Goal: Book appointment/travel/reservation

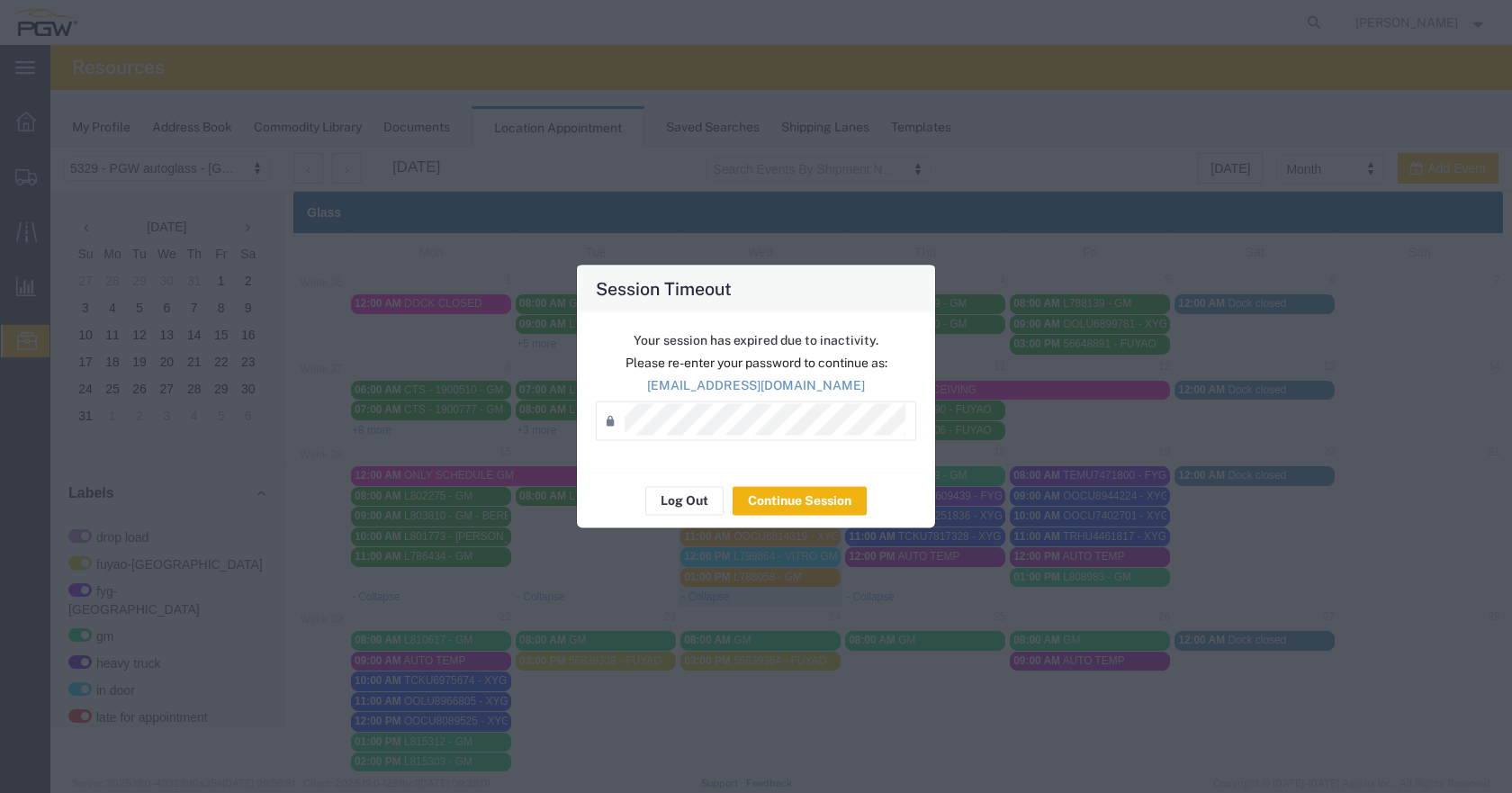
scroll to position [90, 0]
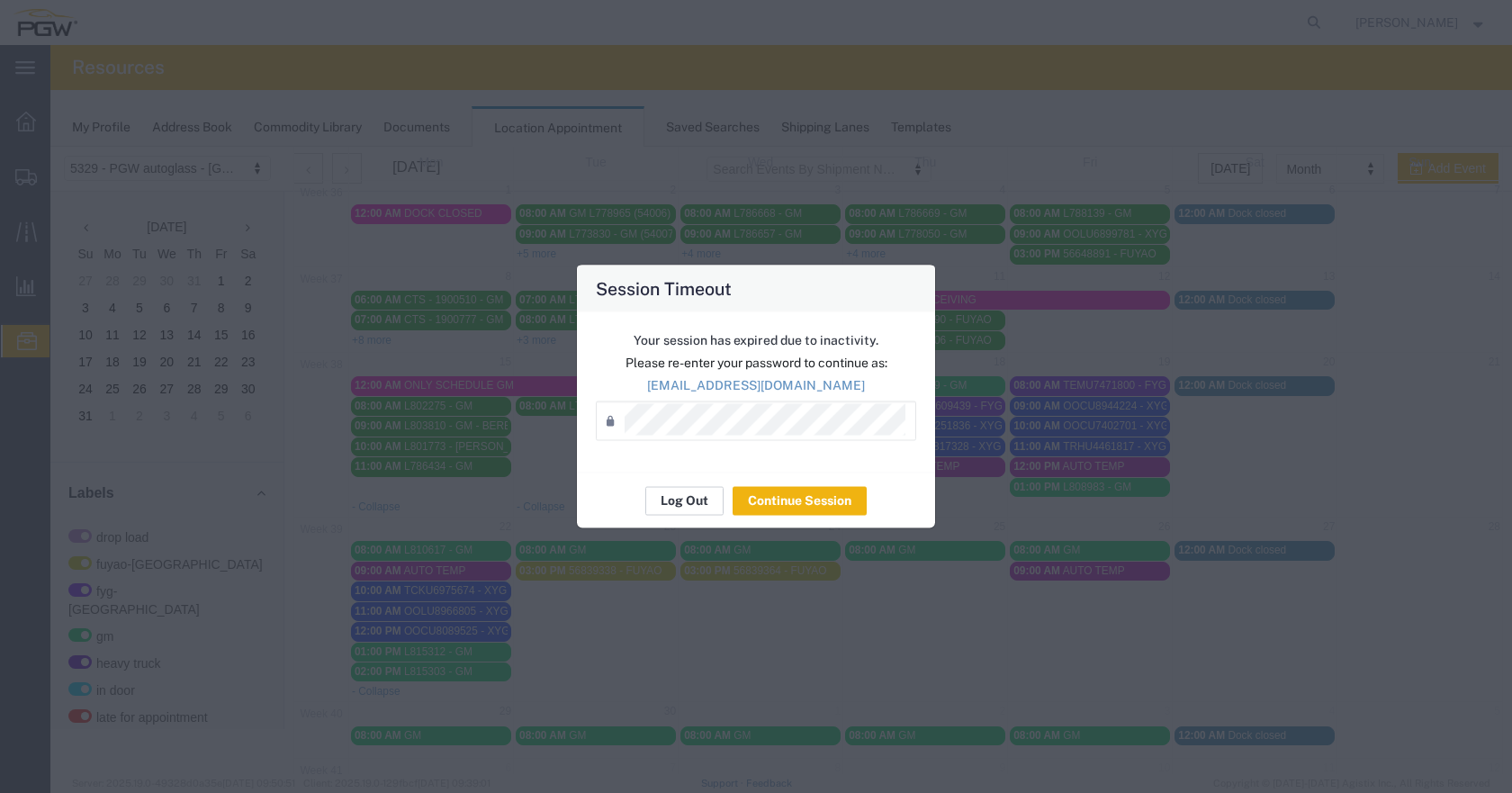
click at [692, 504] on button "Log Out" at bounding box center [684, 500] width 78 height 28
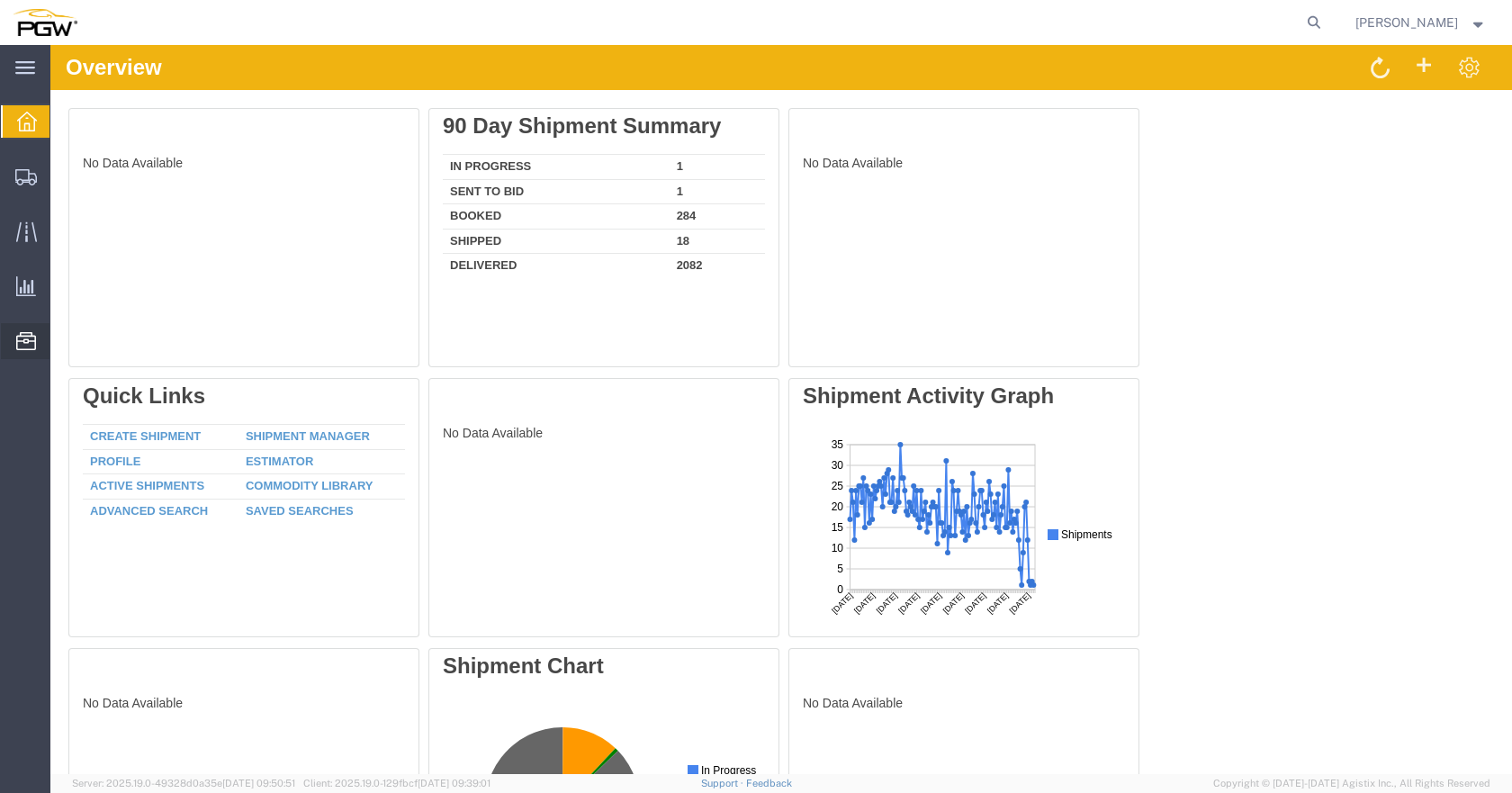
click at [0, 0] on span "Location Appointment" at bounding box center [0, 0] width 0 height 0
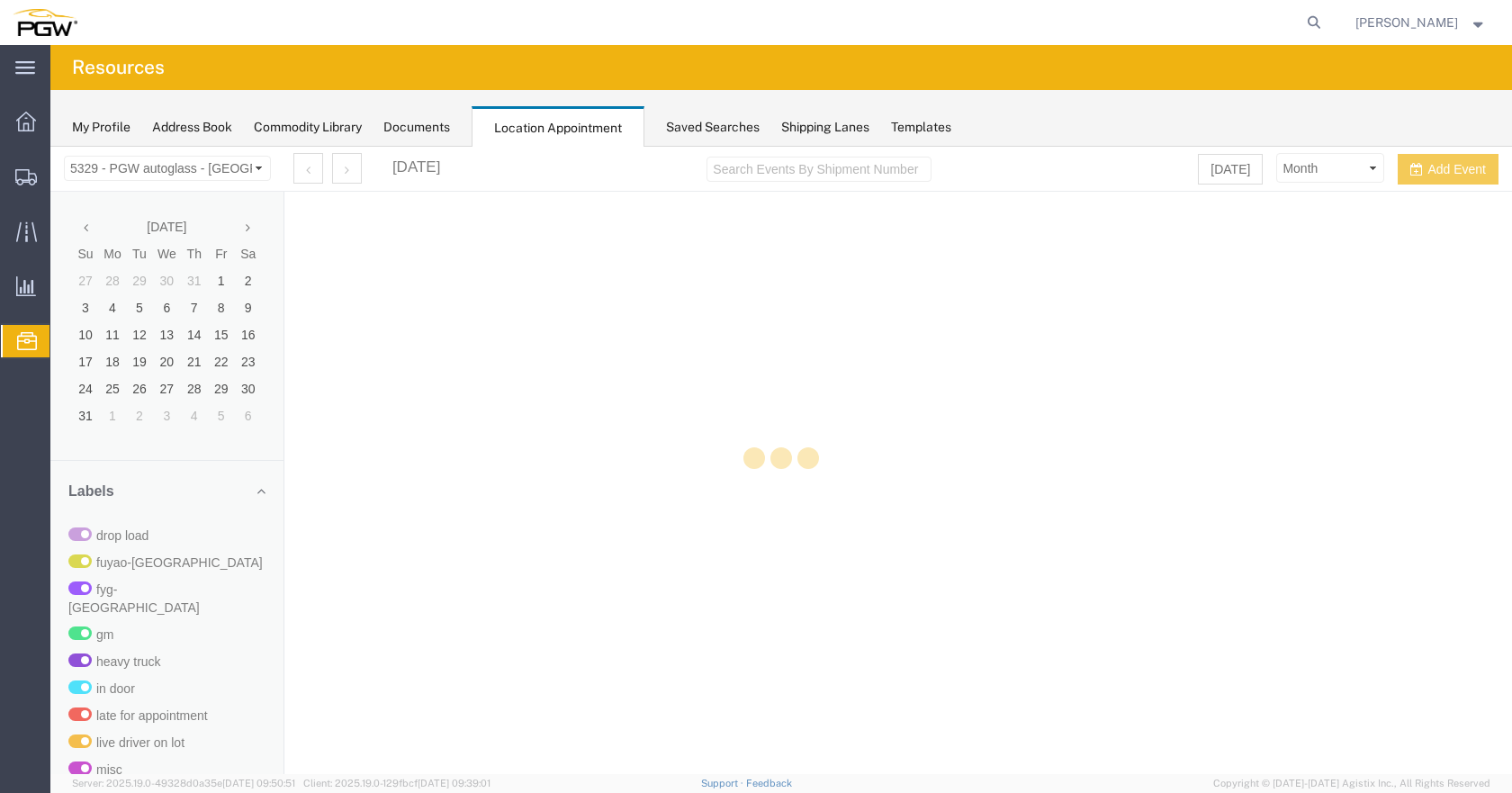
select select "28253"
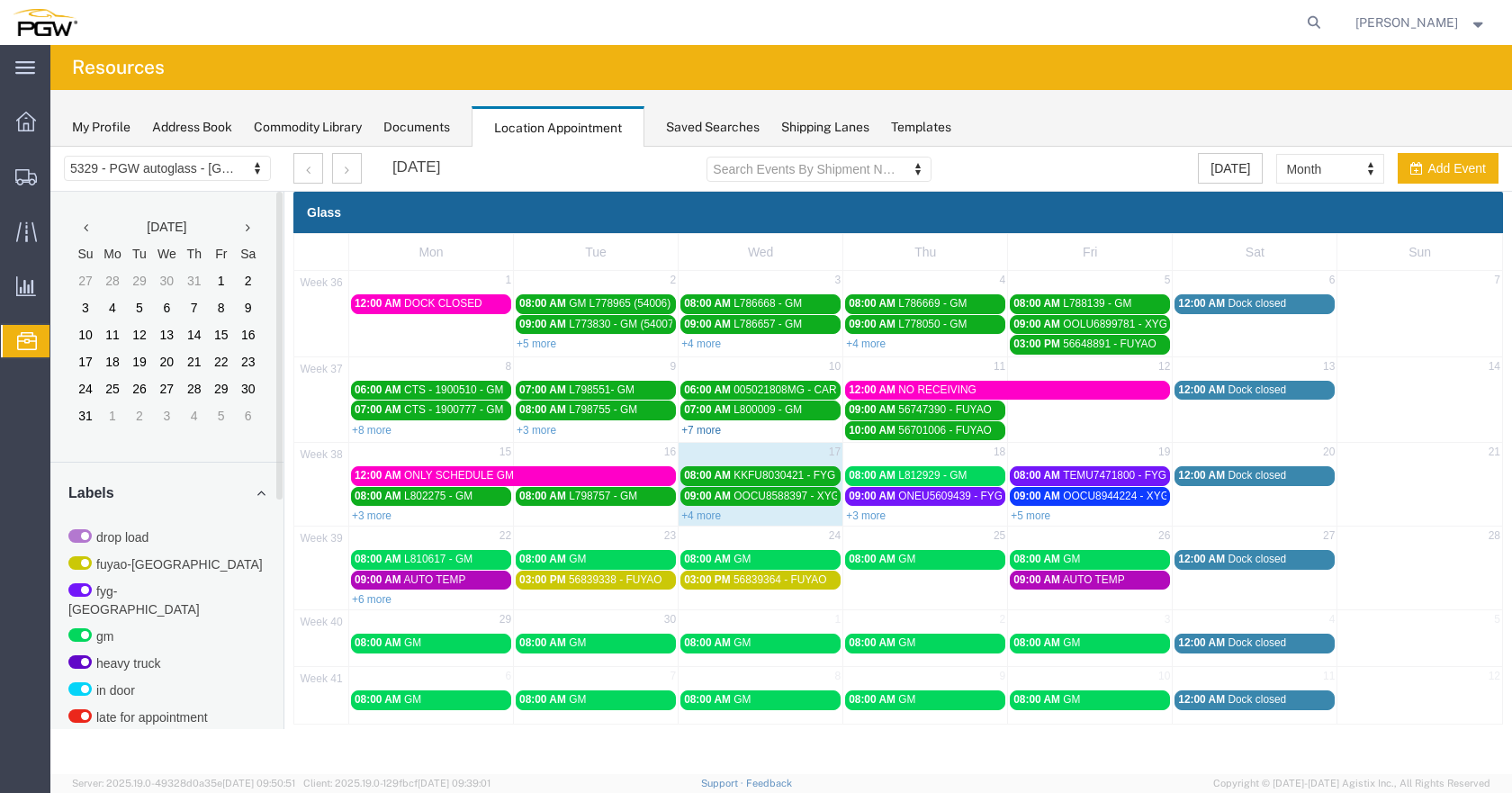
click at [709, 426] on link "+7 more" at bounding box center [700, 431] width 39 height 13
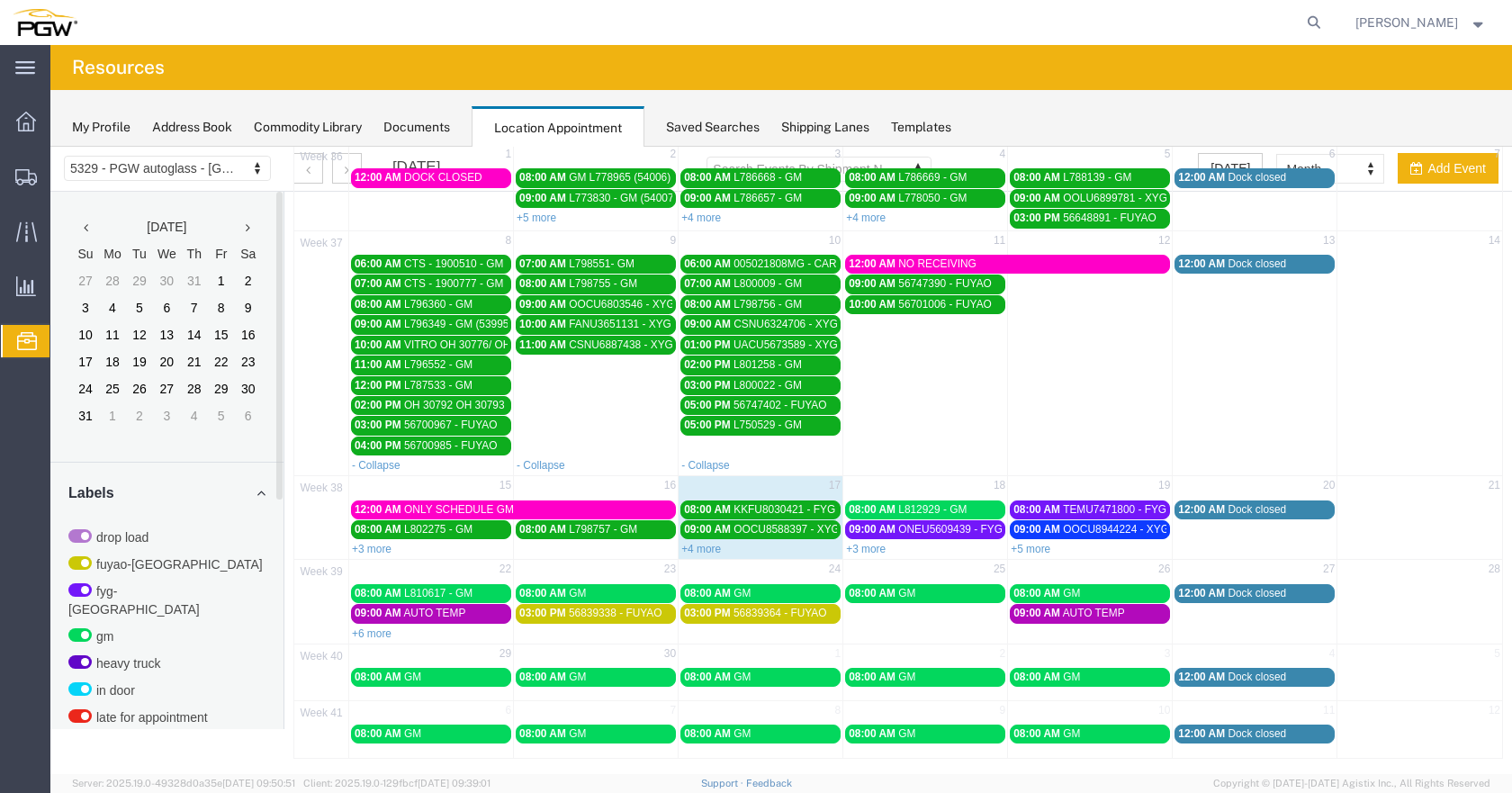
scroll to position [129, 0]
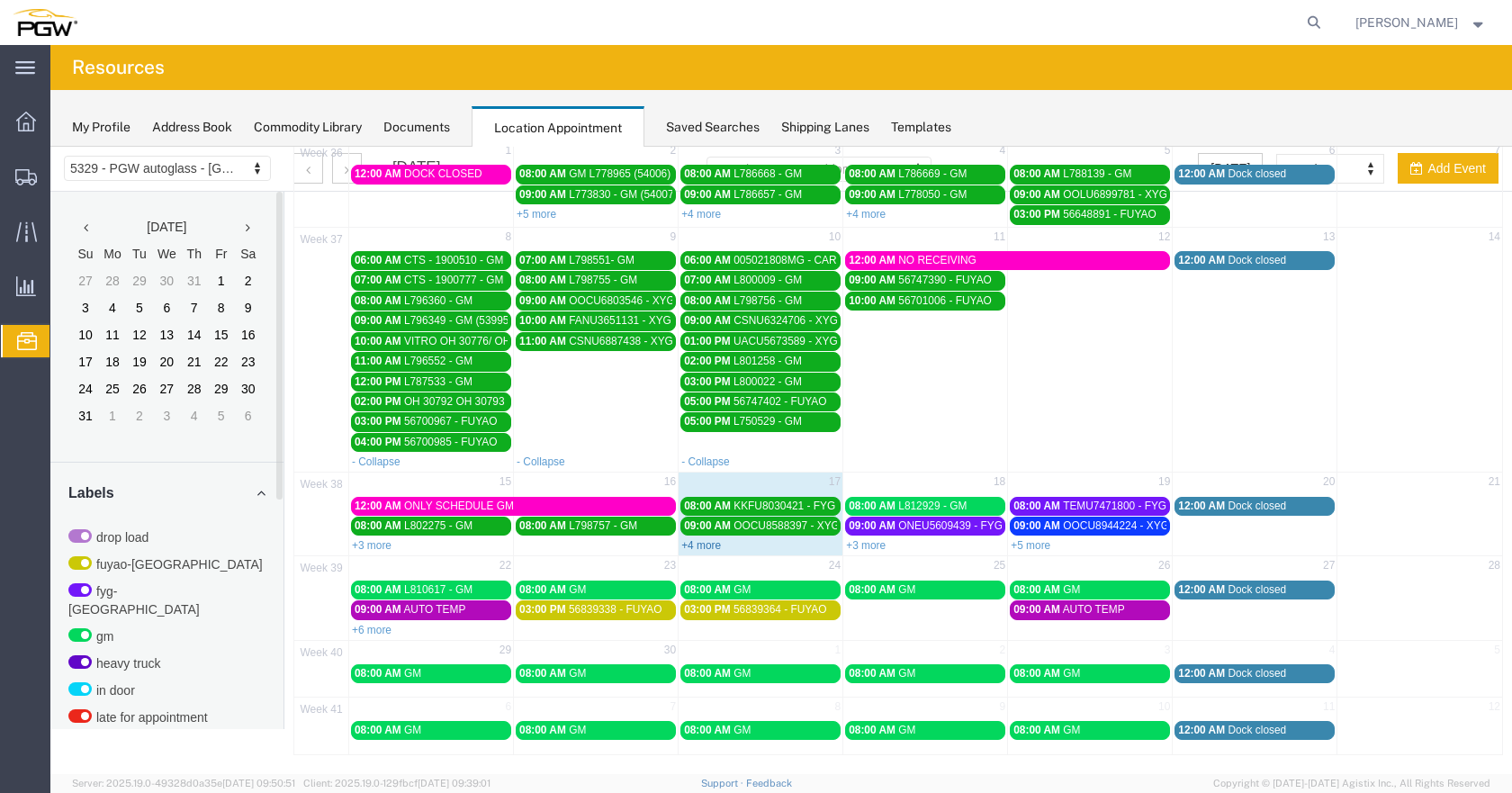
click at [698, 547] on link "+4 more" at bounding box center [700, 545] width 39 height 13
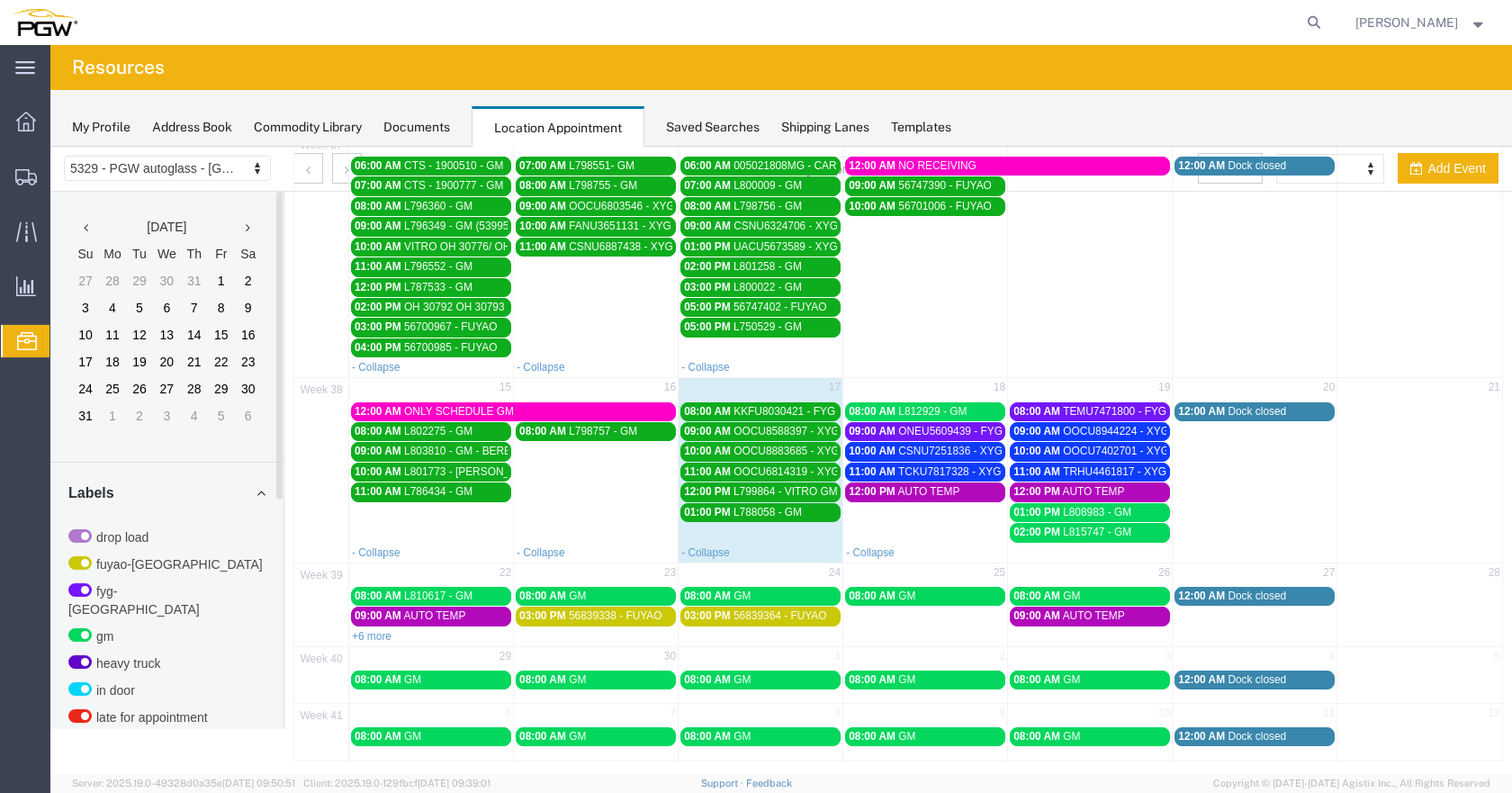
scroll to position [230, 0]
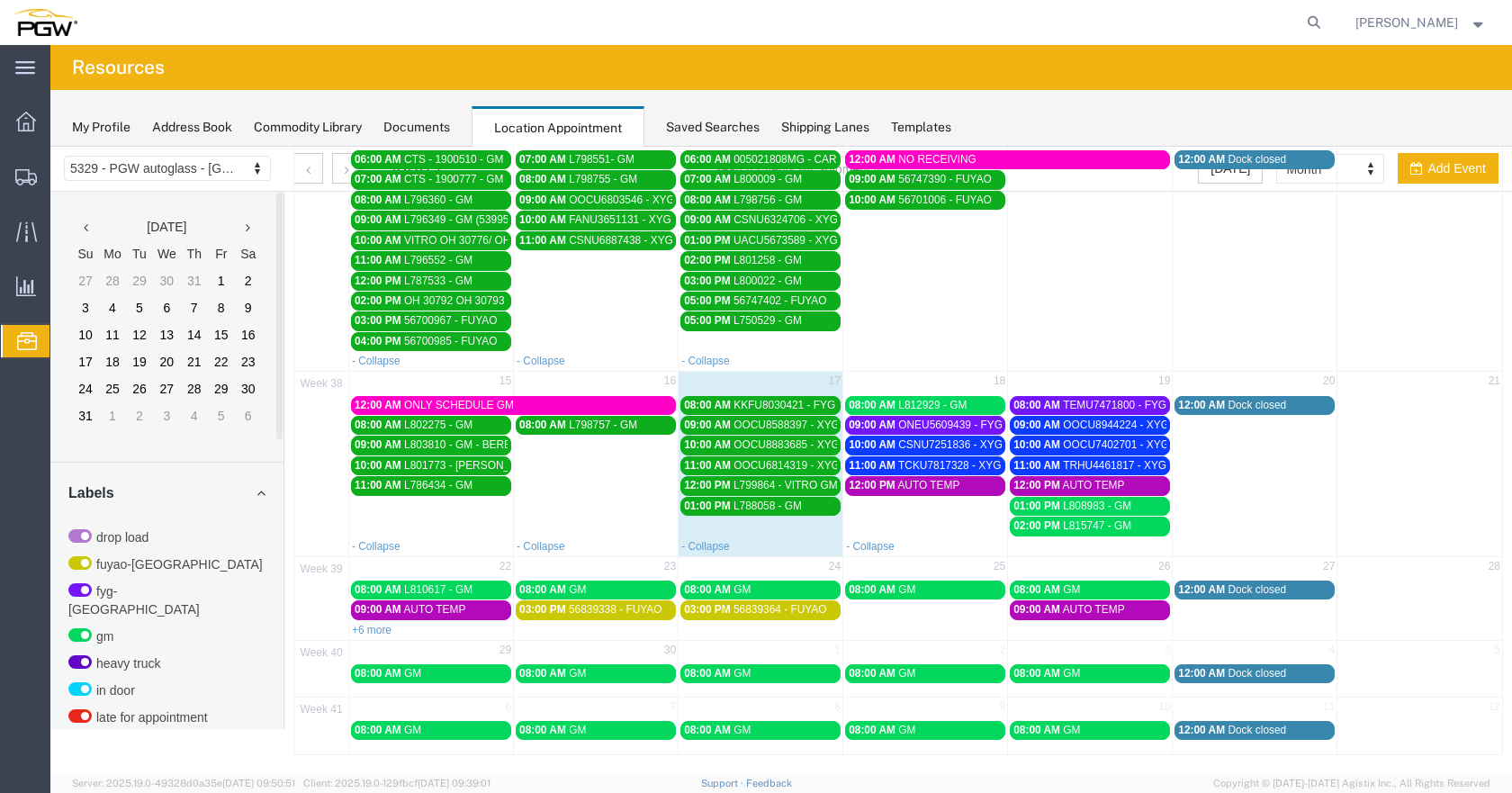
click at [957, 423] on span "ONEU5609439 - FYG" at bounding box center [950, 425] width 104 height 13
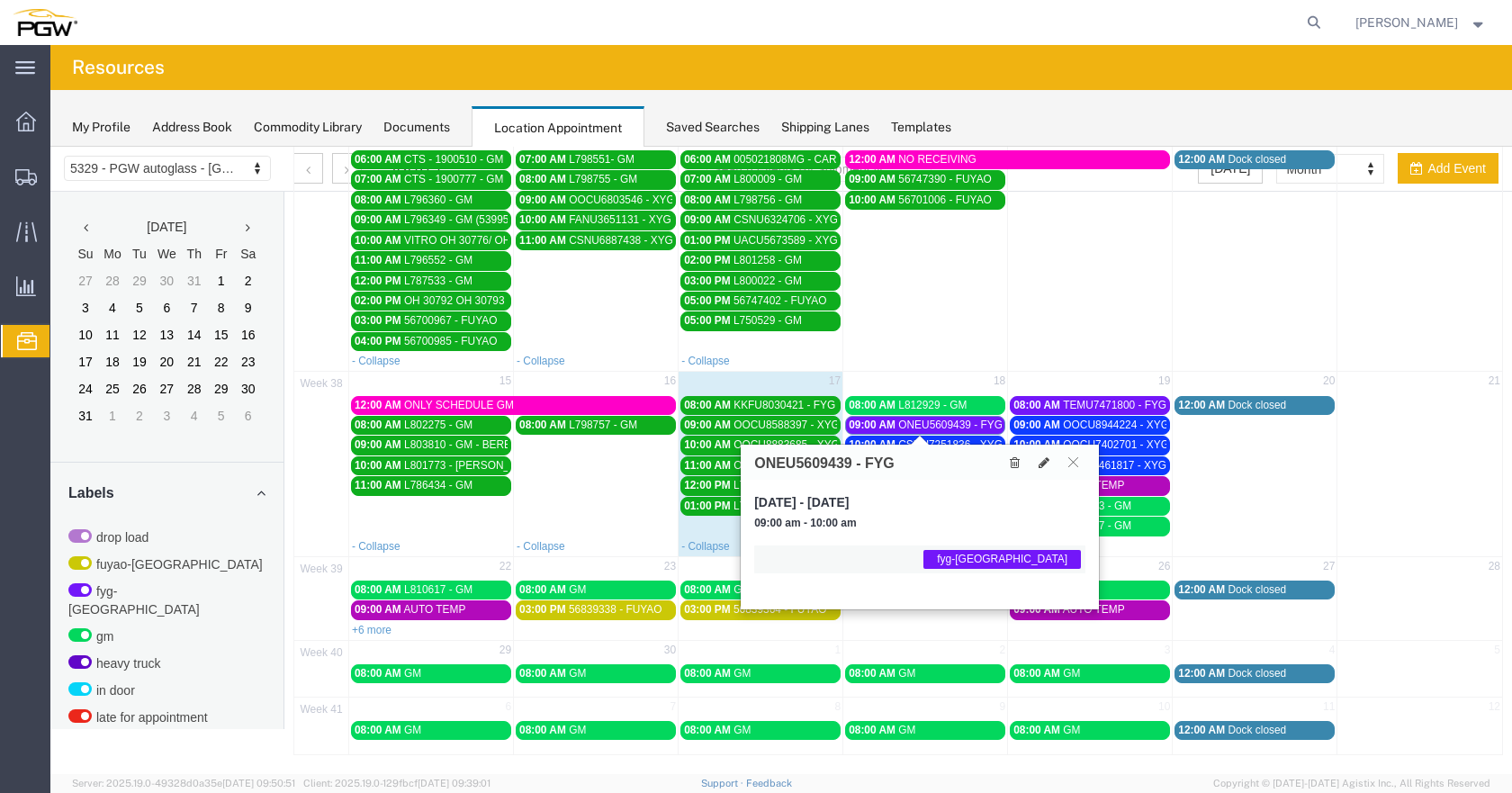
click at [957, 423] on span "ONEU5609439 - FYG" at bounding box center [950, 425] width 104 height 13
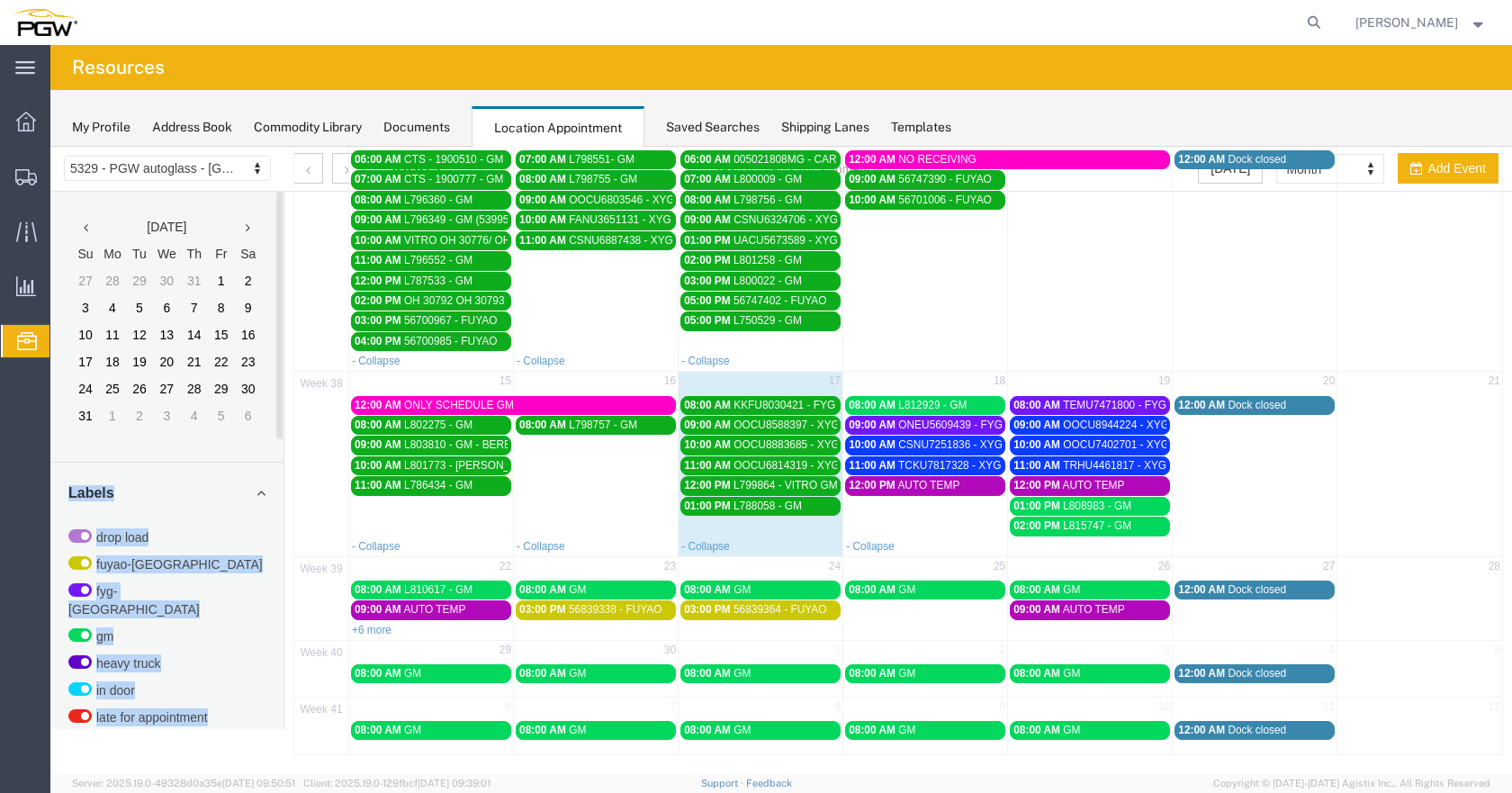
drag, startPoint x: 282, startPoint y: 424, endPoint x: 315, endPoint y: 554, distance: 134.1
click at [301, 630] on div "5329 - PGW autoglass - Chillicothe 5329 - PGW autoglass - [GEOGRAPHIC_DATA] [DA…" at bounding box center [781, 336] width 1462 height 839
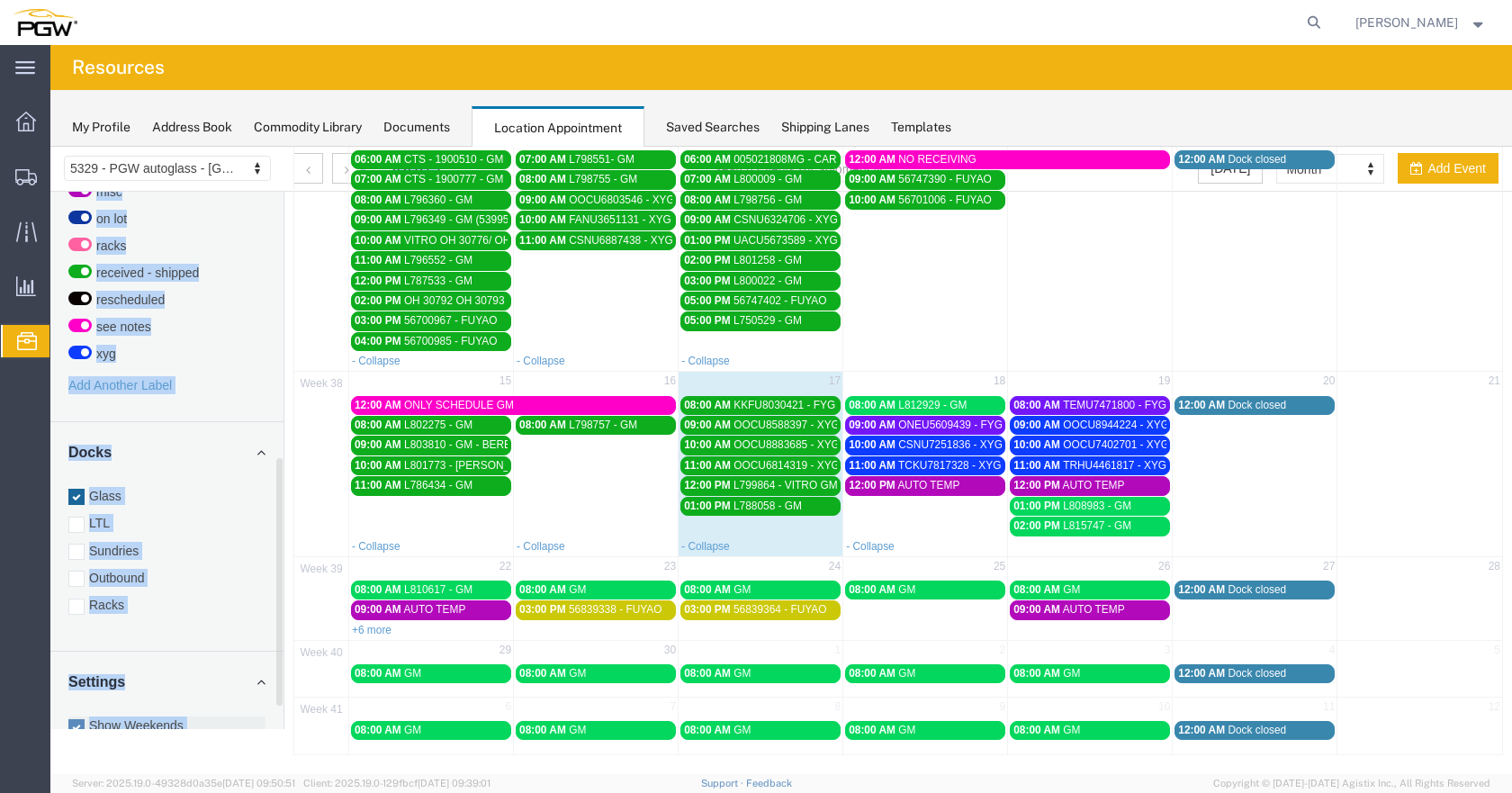
scroll to position [598, 0]
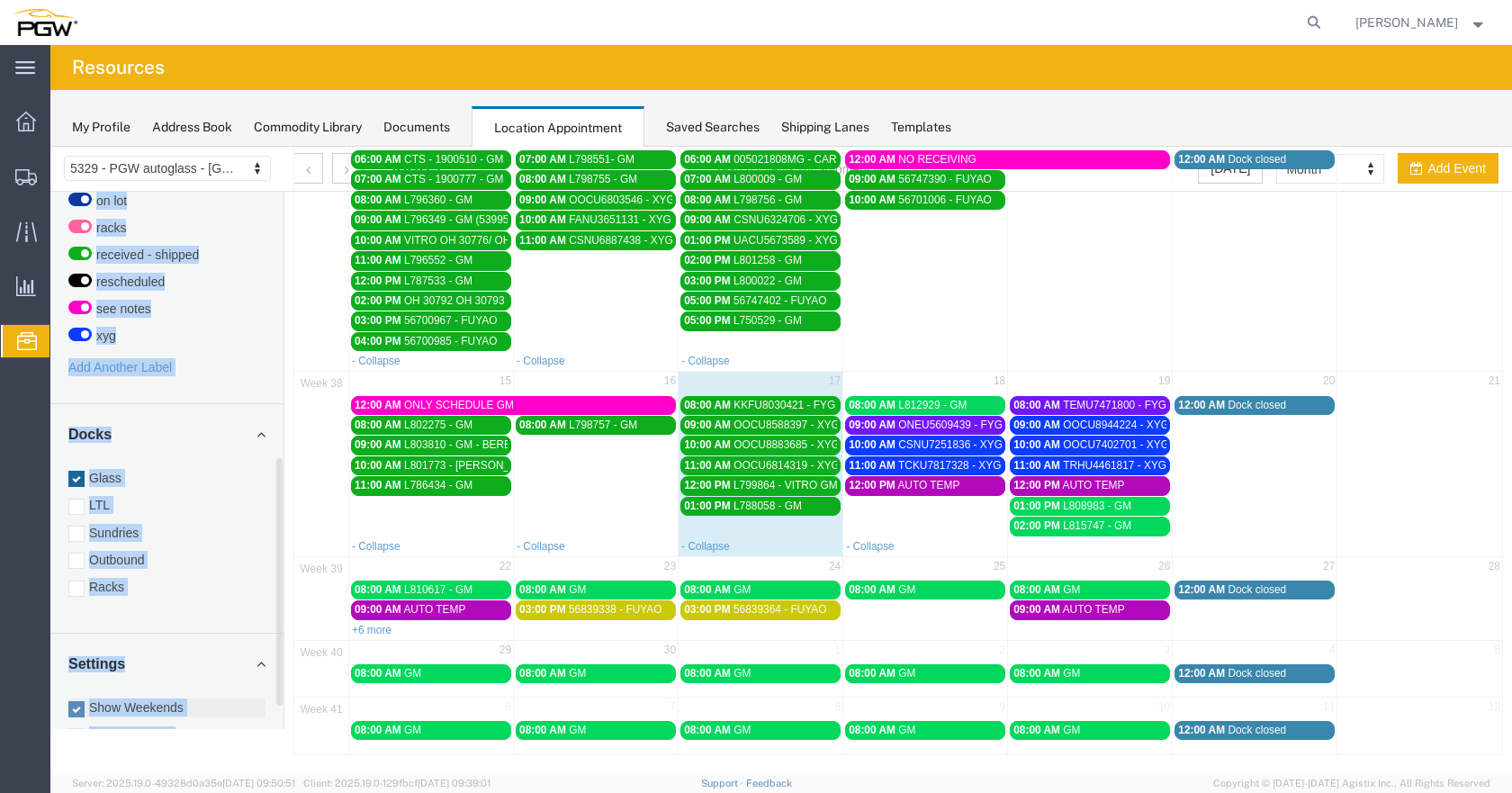
drag, startPoint x: 282, startPoint y: 473, endPoint x: 249, endPoint y: 688, distance: 217.5
click at [287, 703] on div "5329 - PGW autoglass - Chillicothe 5329 - PGW autoglass - [GEOGRAPHIC_DATA] [DA…" at bounding box center [781, 336] width 1462 height 839
drag, startPoint x: 76, startPoint y: 572, endPoint x: 63, endPoint y: 468, distance: 104.8
click at [76, 580] on div at bounding box center [77, 589] width 16 height 17
click at [50, 147] on input "Racks" at bounding box center [50, 147] width 0 height 0
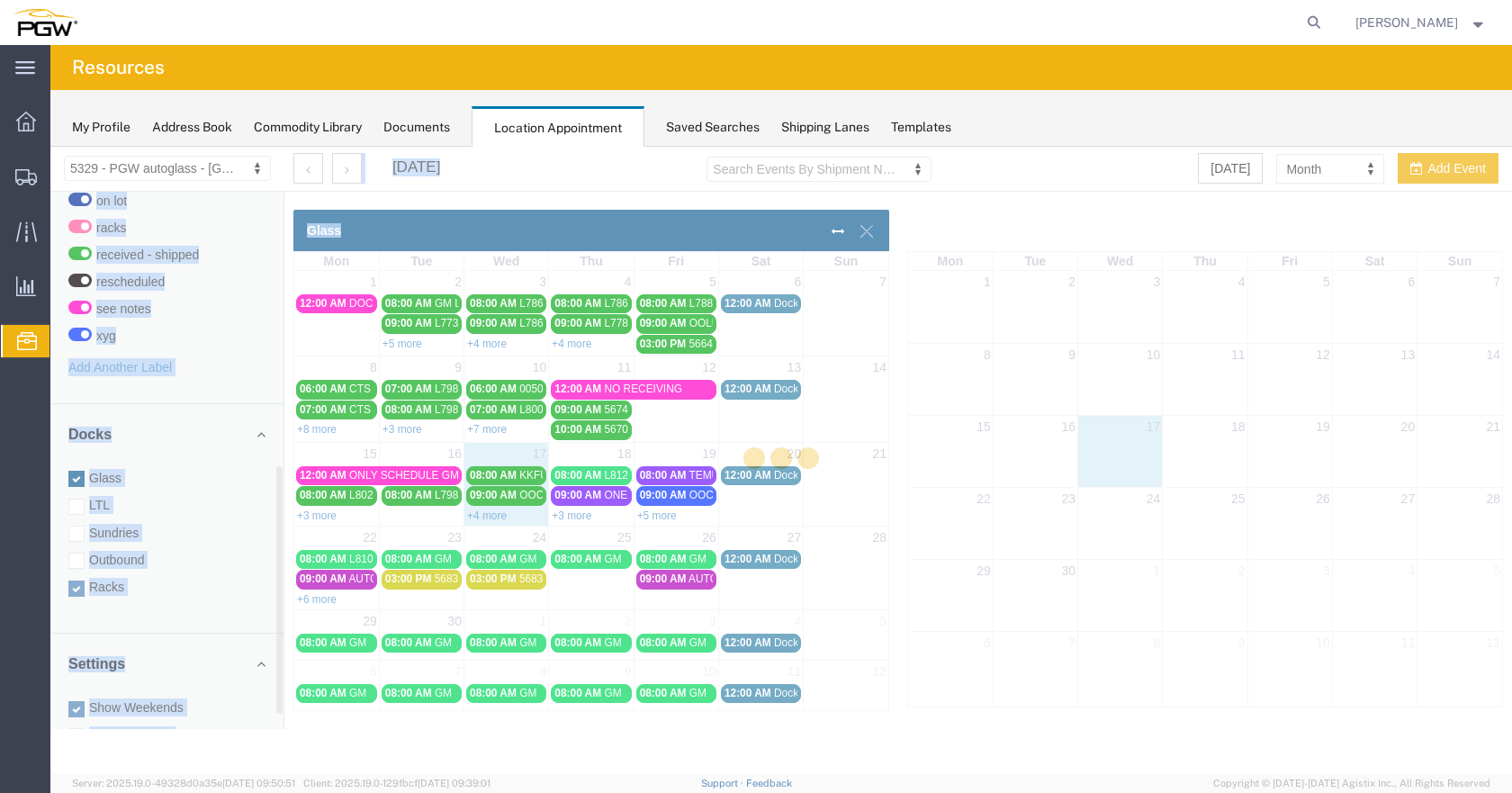
scroll to position [0, 0]
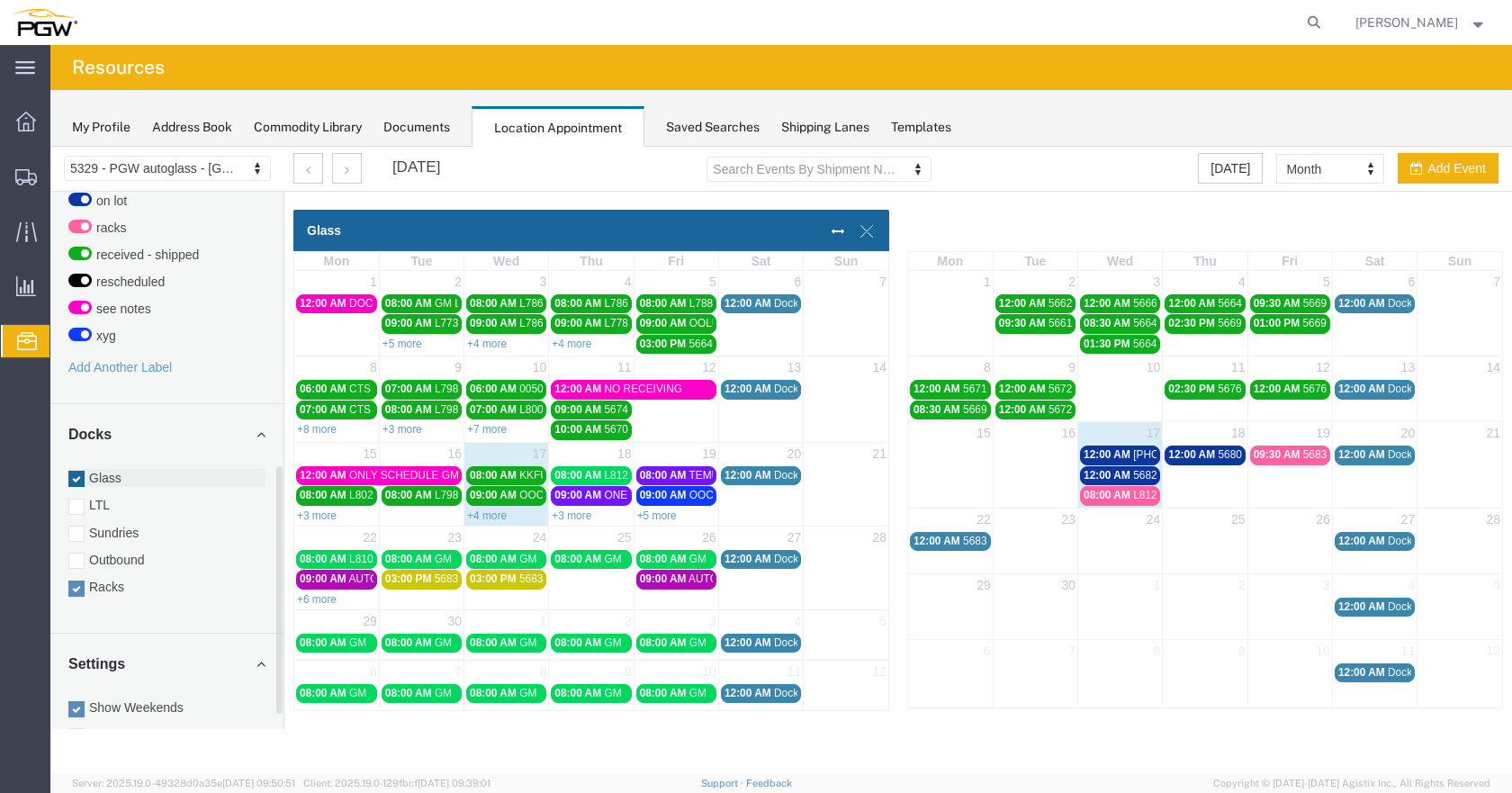
click at [78, 471] on div at bounding box center [77, 479] width 16 height 17
click at [50, 147] on input "Glass" at bounding box center [50, 147] width 0 height 0
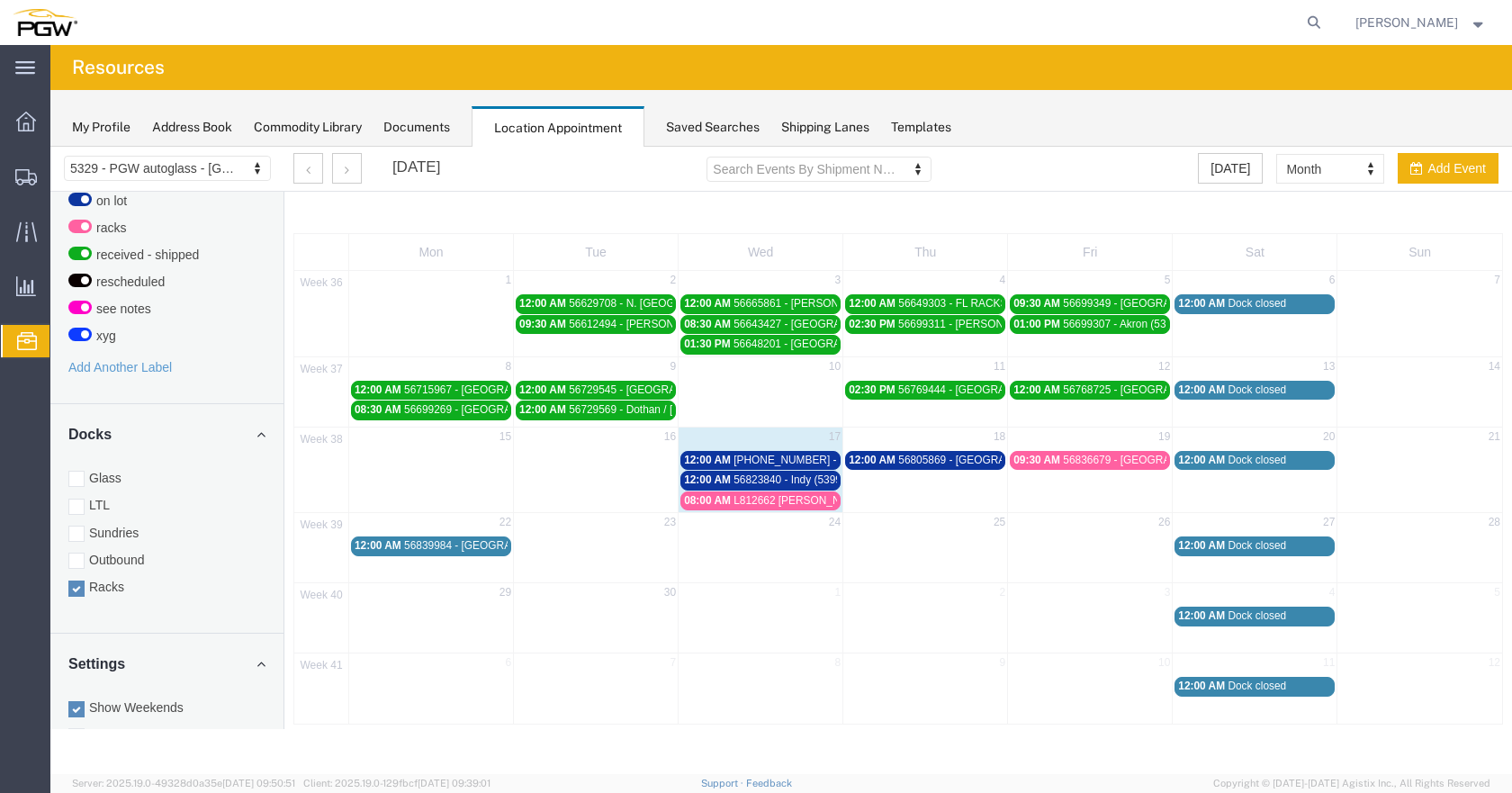
click at [805, 460] on span "[PHONE_NUMBER] - [GEOGRAPHIC_DATA] / [GEOGRAPHIC_DATA]" at bounding box center [902, 460] width 337 height 13
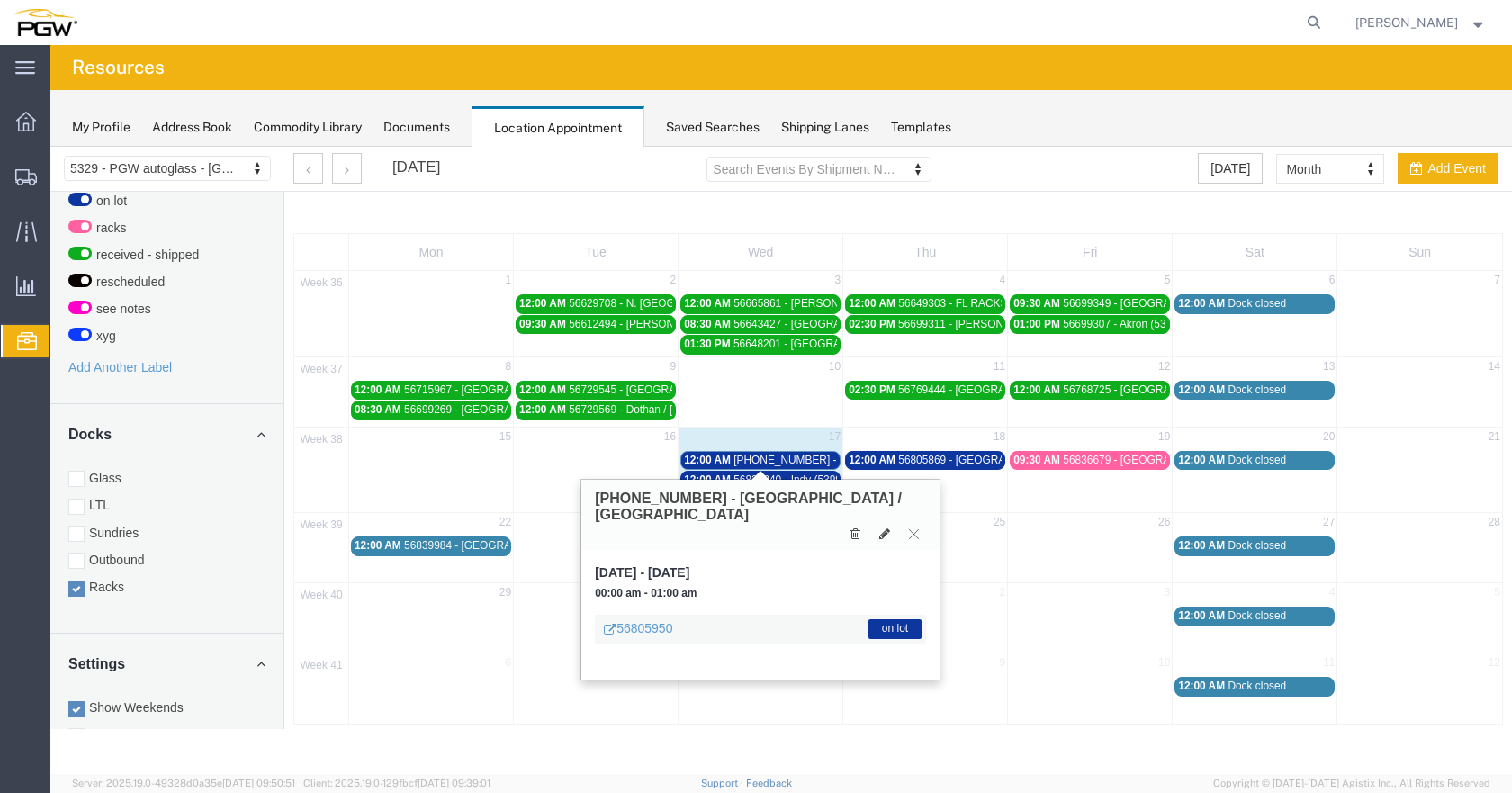
click at [805, 460] on span "[PHONE_NUMBER] - [GEOGRAPHIC_DATA] / [GEOGRAPHIC_DATA]" at bounding box center [902, 460] width 337 height 13
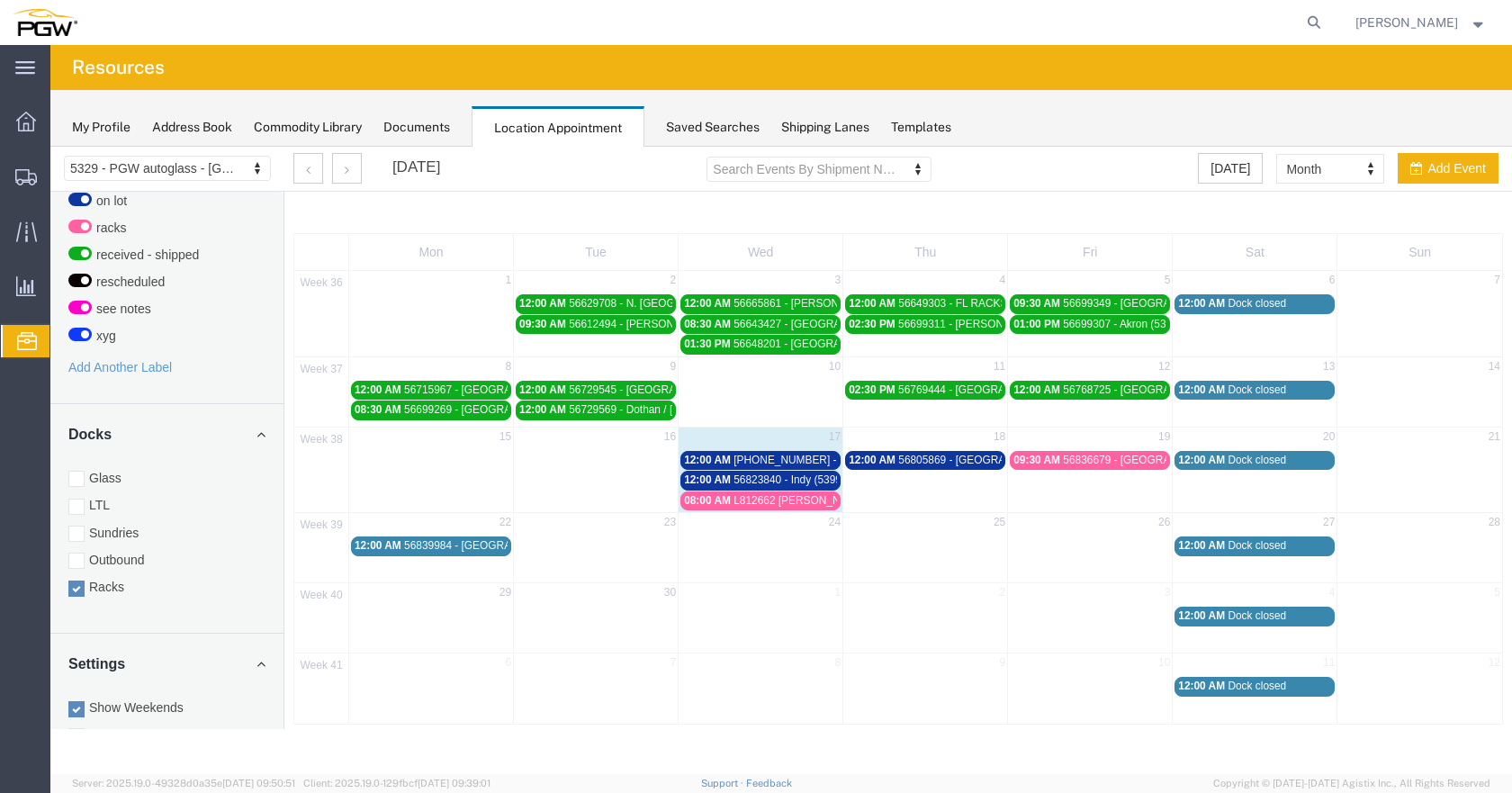
click at [802, 475] on span "56823840 - Indy (53990)" at bounding box center [792, 480] width 117 height 13
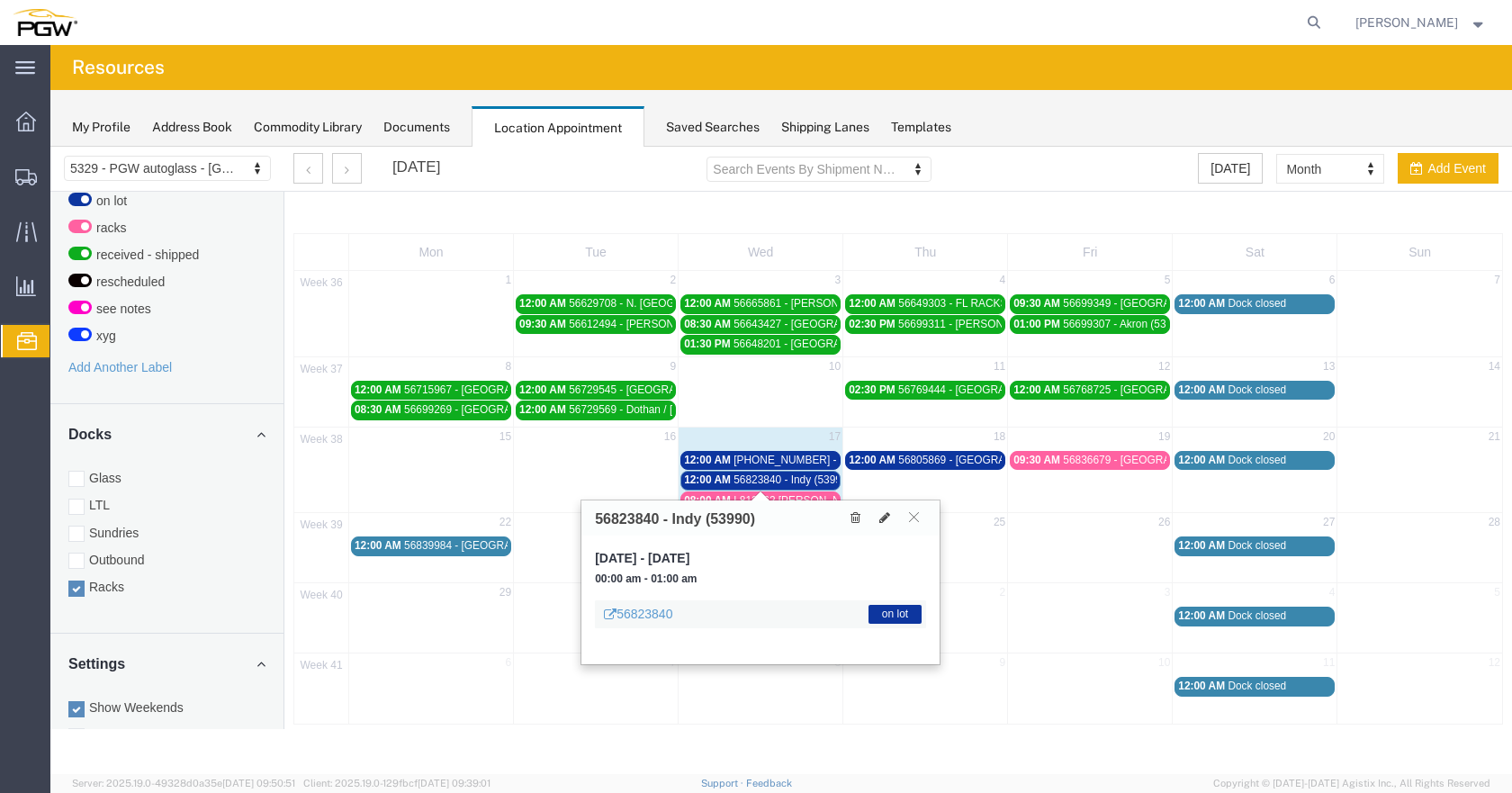
click at [805, 479] on span "56823840 - Indy (53990)" at bounding box center [792, 480] width 117 height 13
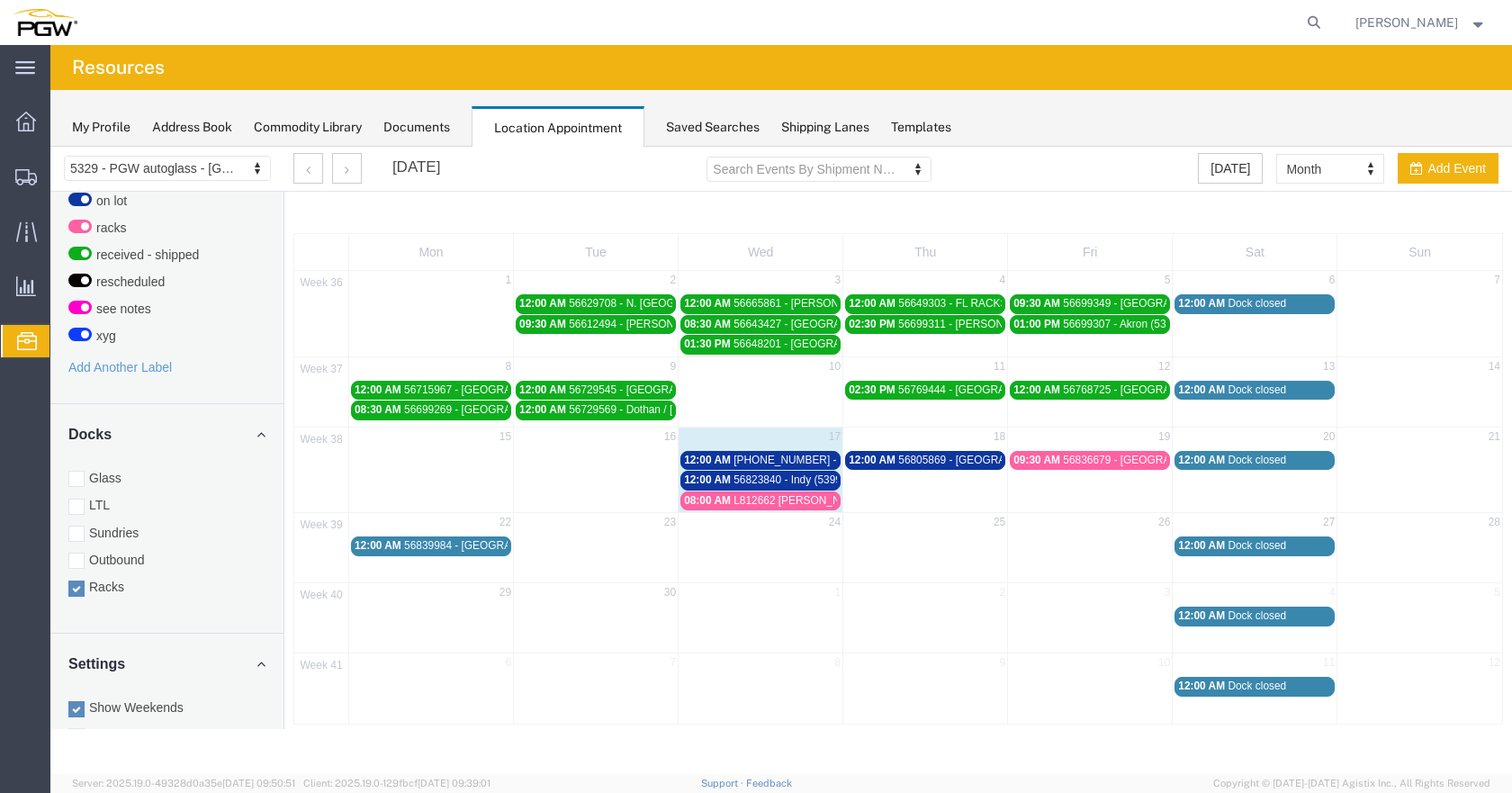
click at [802, 501] on span "L812662 [PERSON_NAME]" at bounding box center [799, 501] width 132 height 13
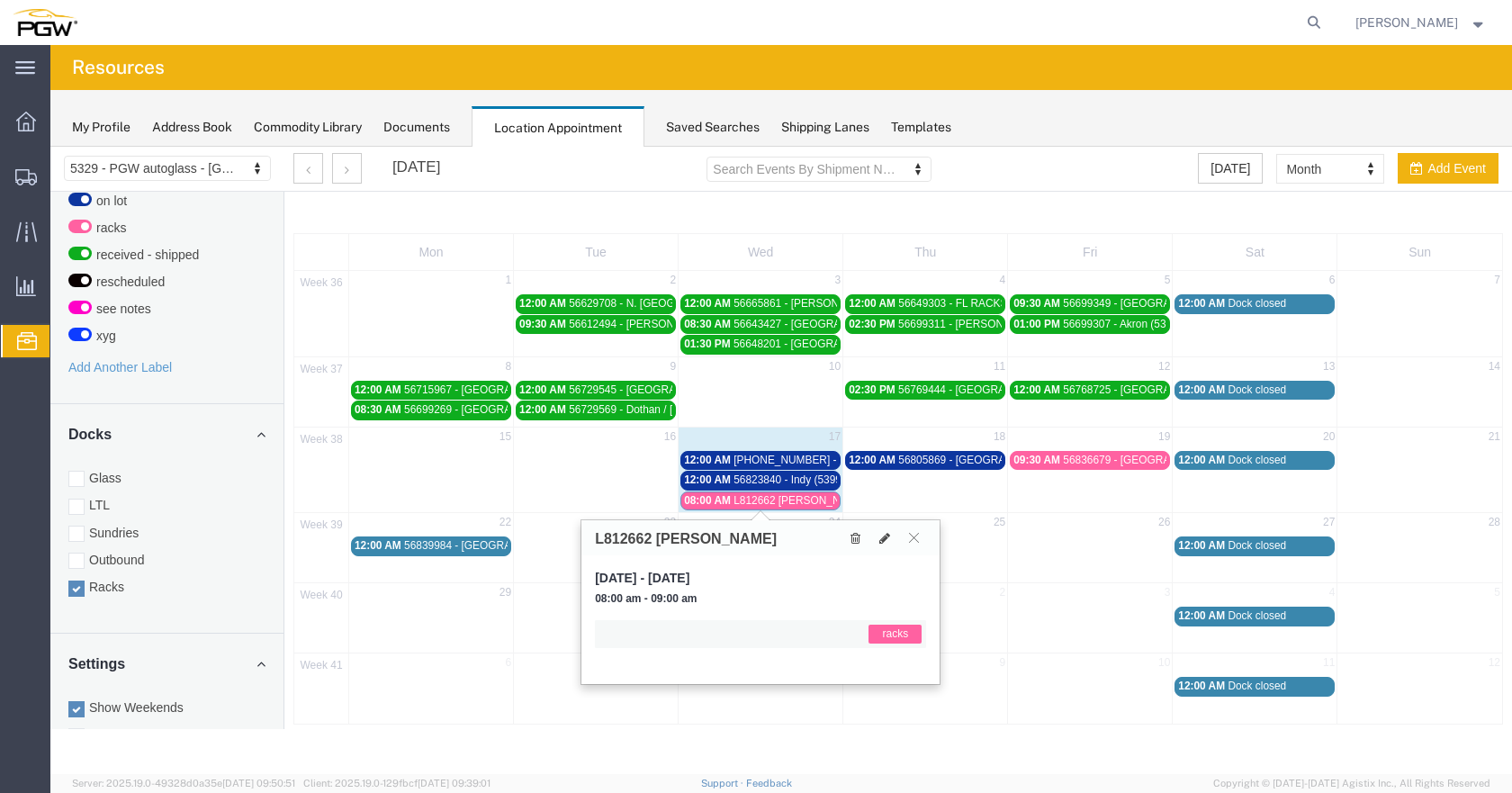
click at [802, 498] on span "L812662 [PERSON_NAME]" at bounding box center [799, 501] width 132 height 13
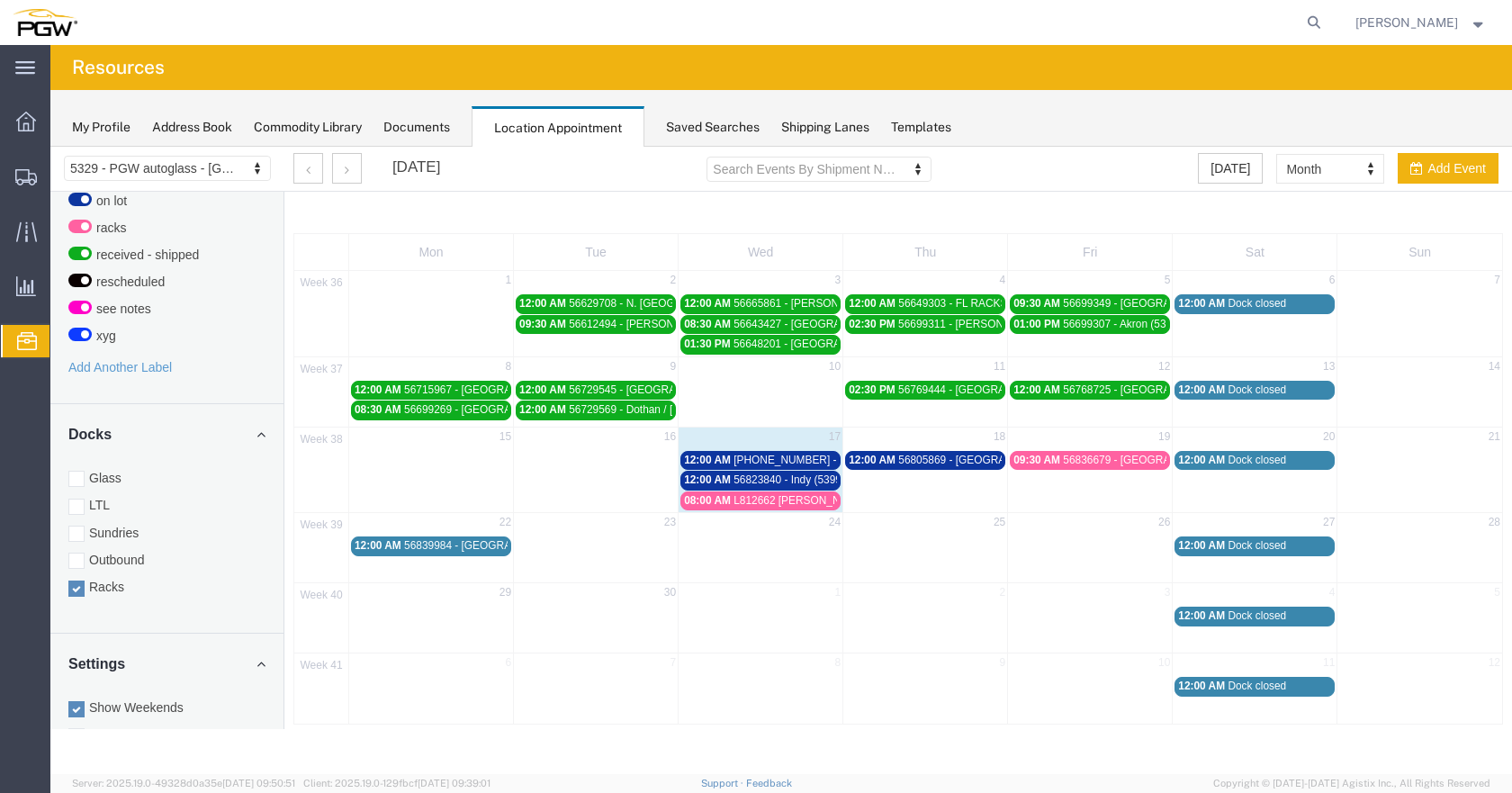
drag, startPoint x: 802, startPoint y: 498, endPoint x: 785, endPoint y: 502, distance: 17.5
click at [783, 506] on span "L812662 [PERSON_NAME]" at bounding box center [799, 501] width 132 height 13
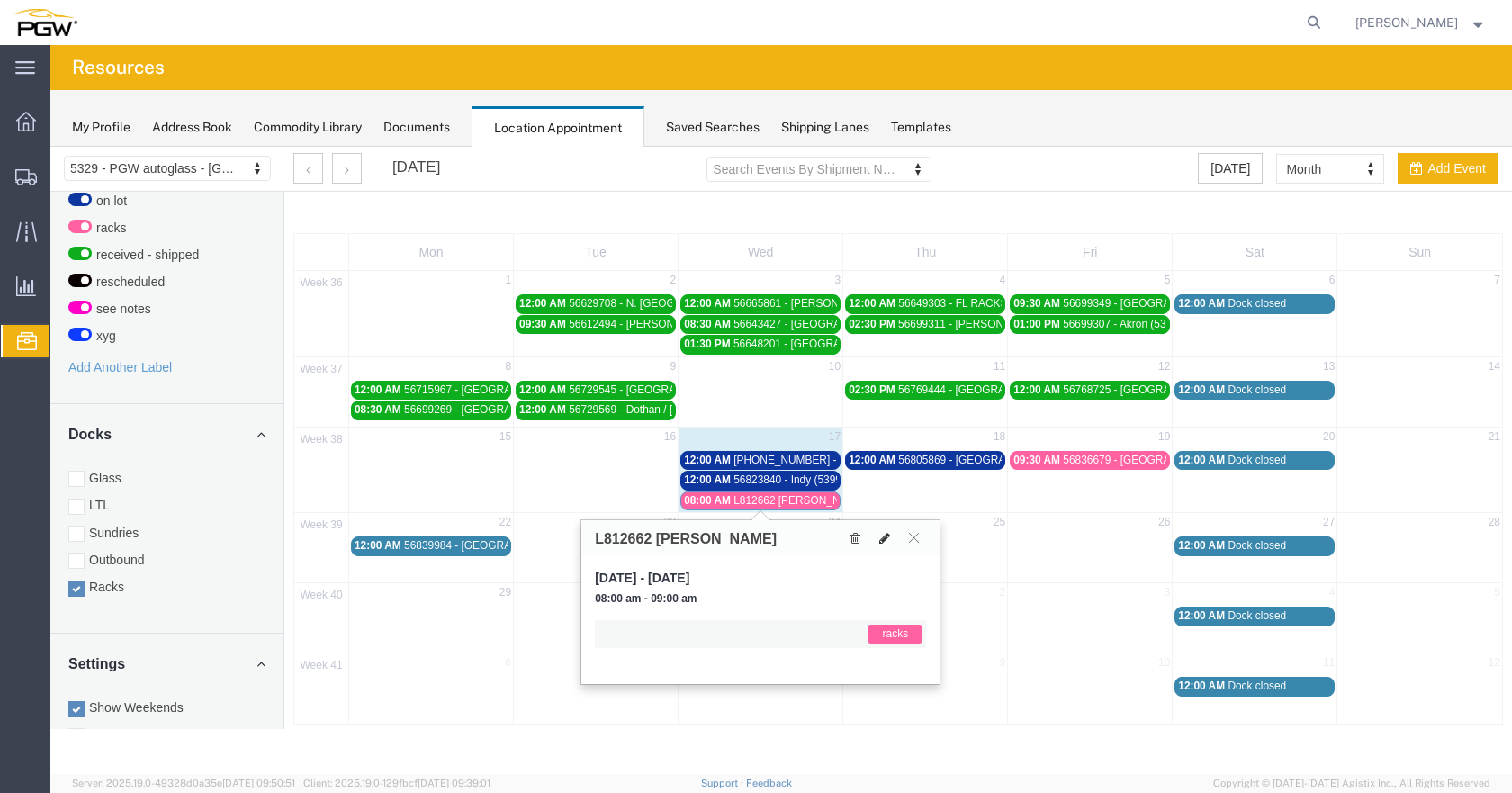
click at [882, 538] on icon at bounding box center [884, 538] width 11 height 13
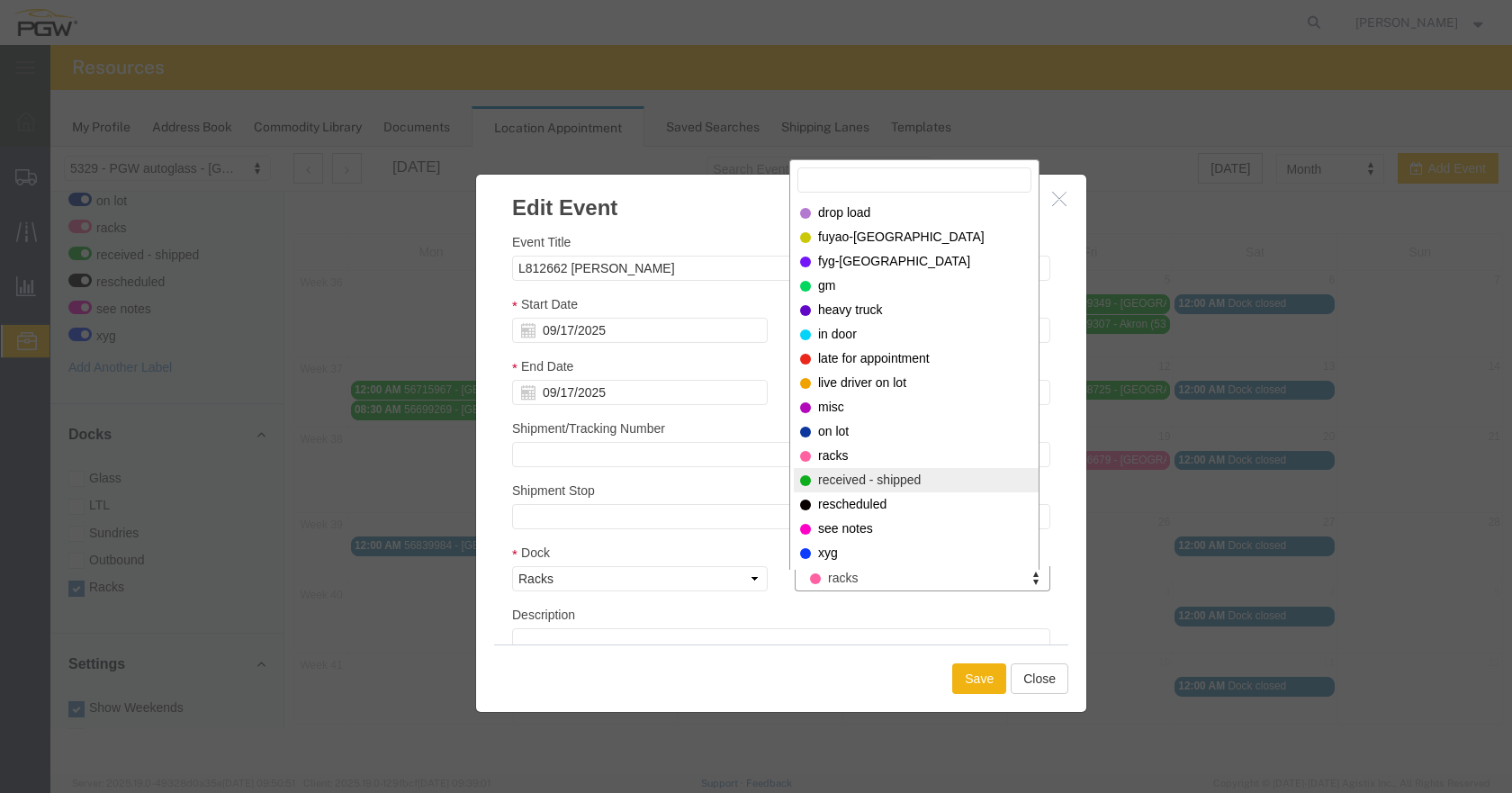
select select "200"
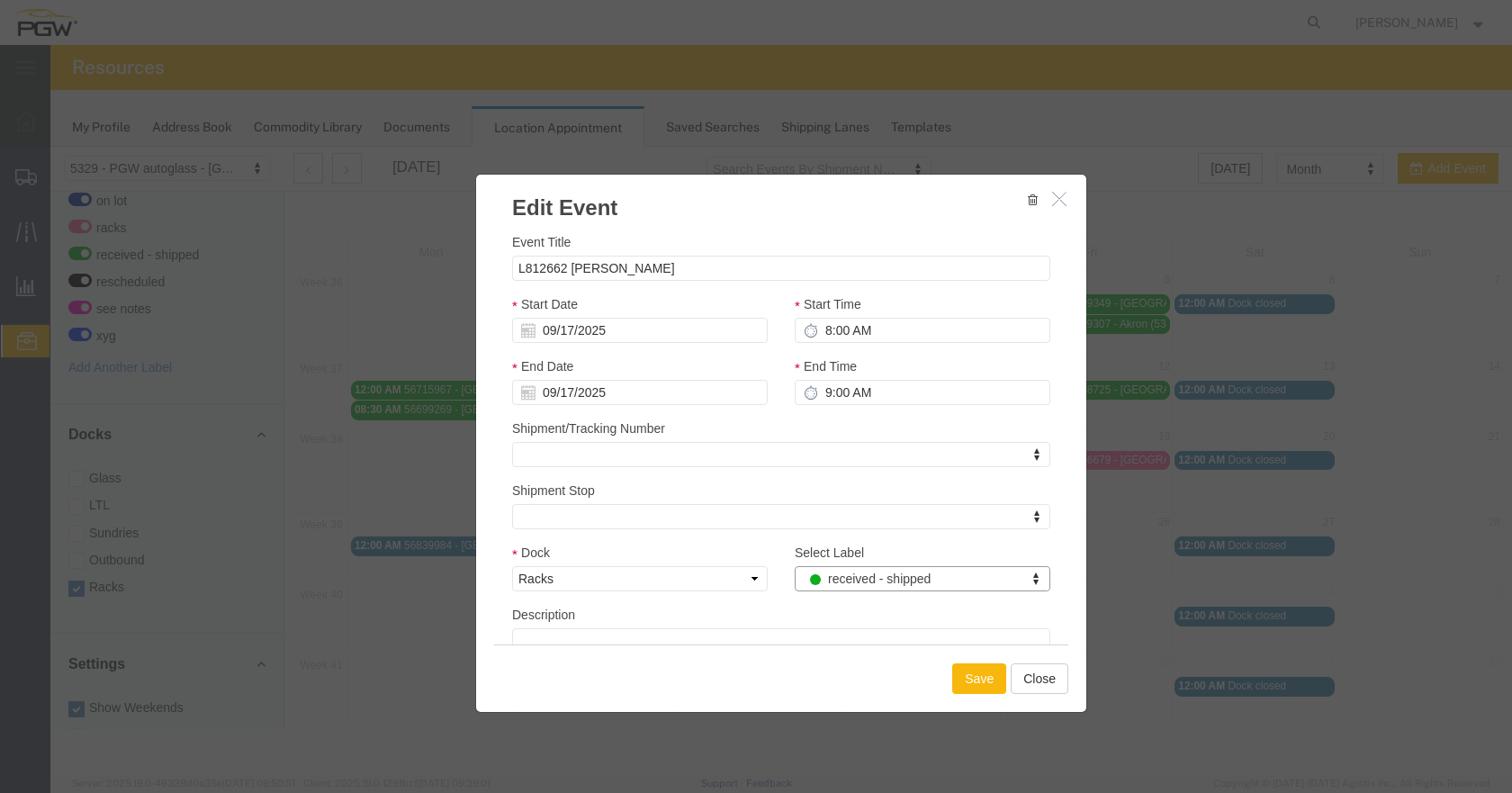
click at [981, 675] on button "Save" at bounding box center [979, 678] width 54 height 30
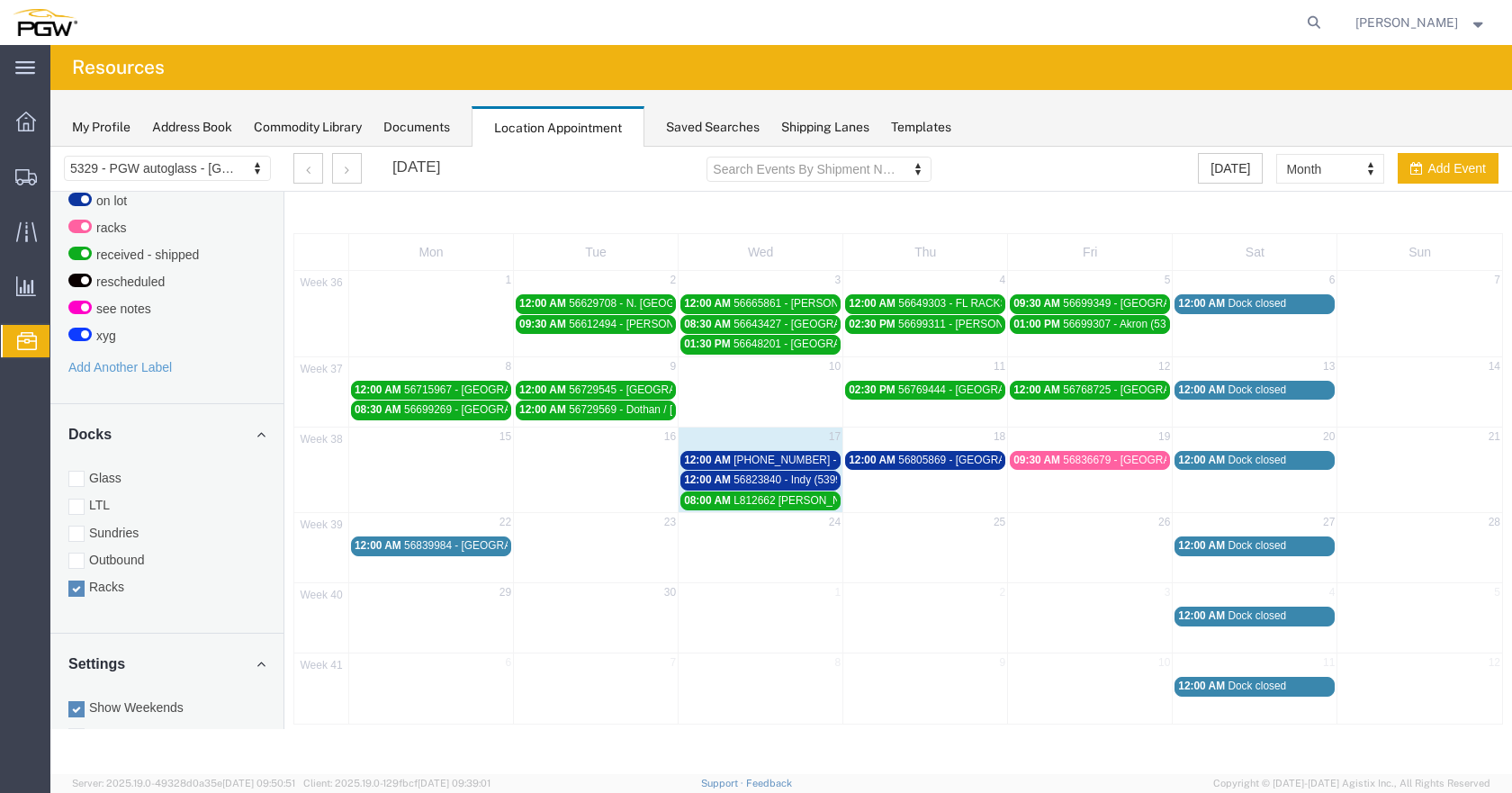
click at [959, 454] on span "56805869 - [GEOGRAPHIC_DATA] (54002)" at bounding box center [1003, 460] width 209 height 13
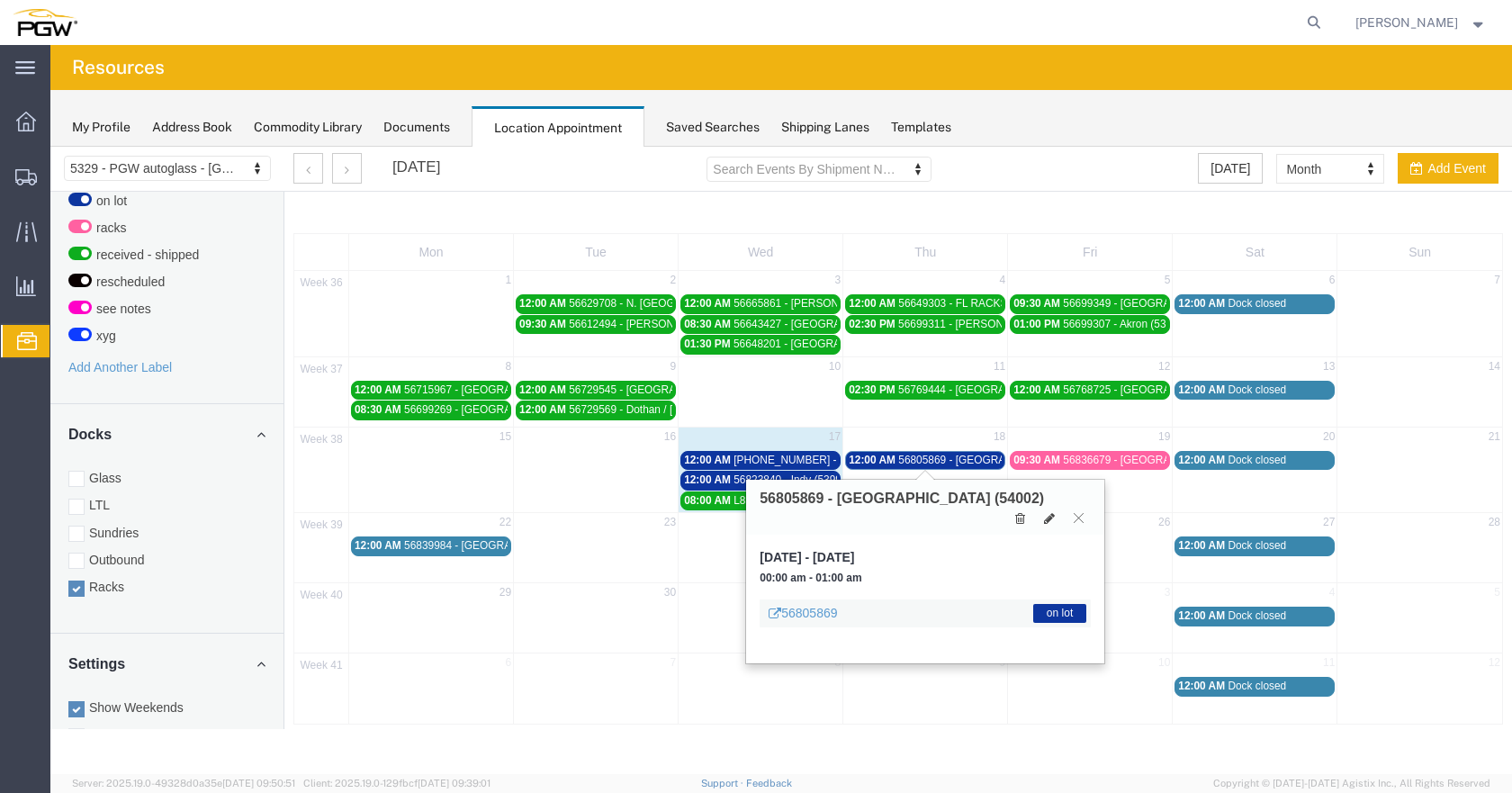
click at [964, 457] on span "56805869 - [GEOGRAPHIC_DATA] (54002)" at bounding box center [1003, 460] width 209 height 13
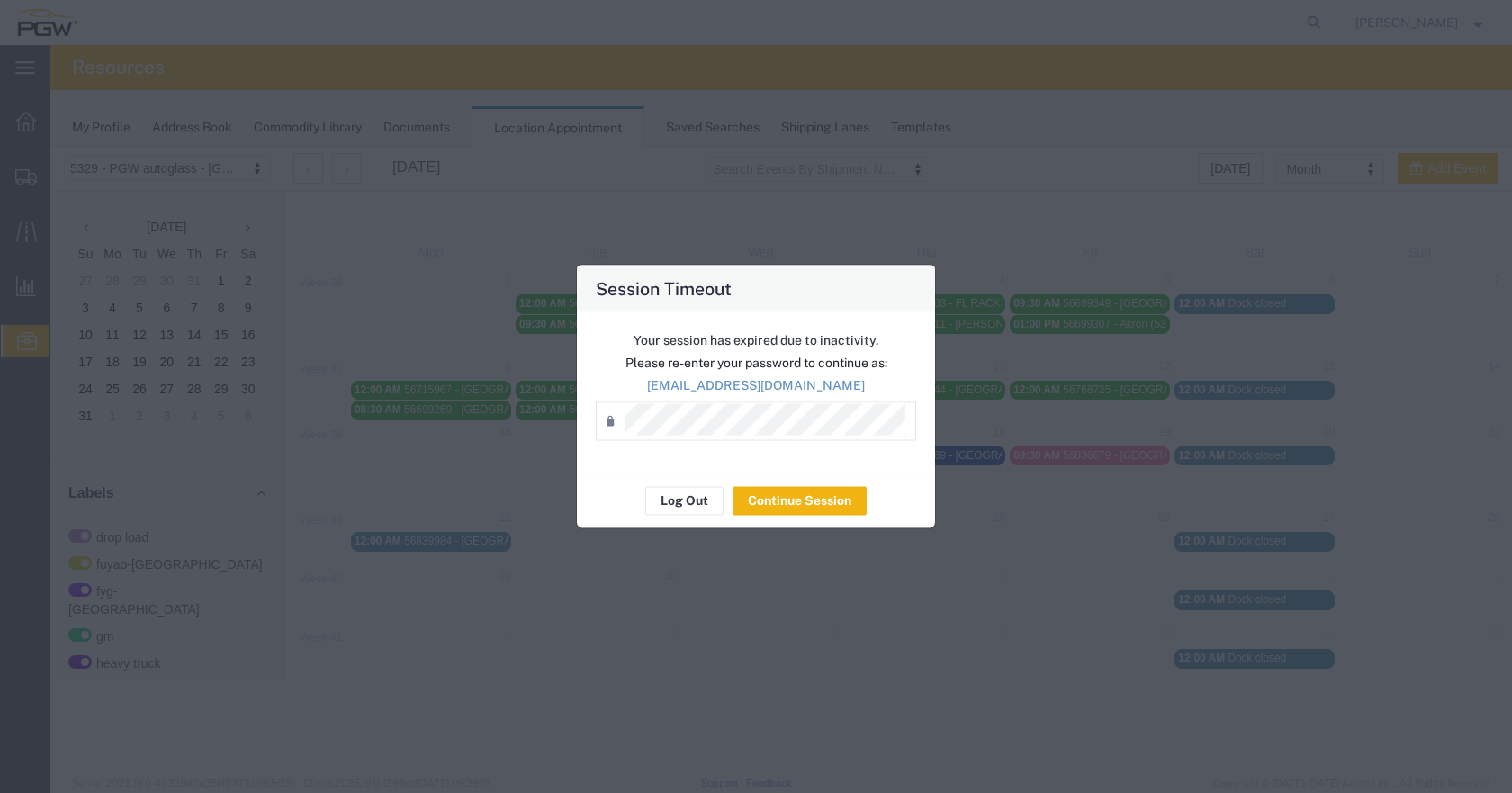
scroll to position [583, 0]
